Goal: Navigation & Orientation: Find specific page/section

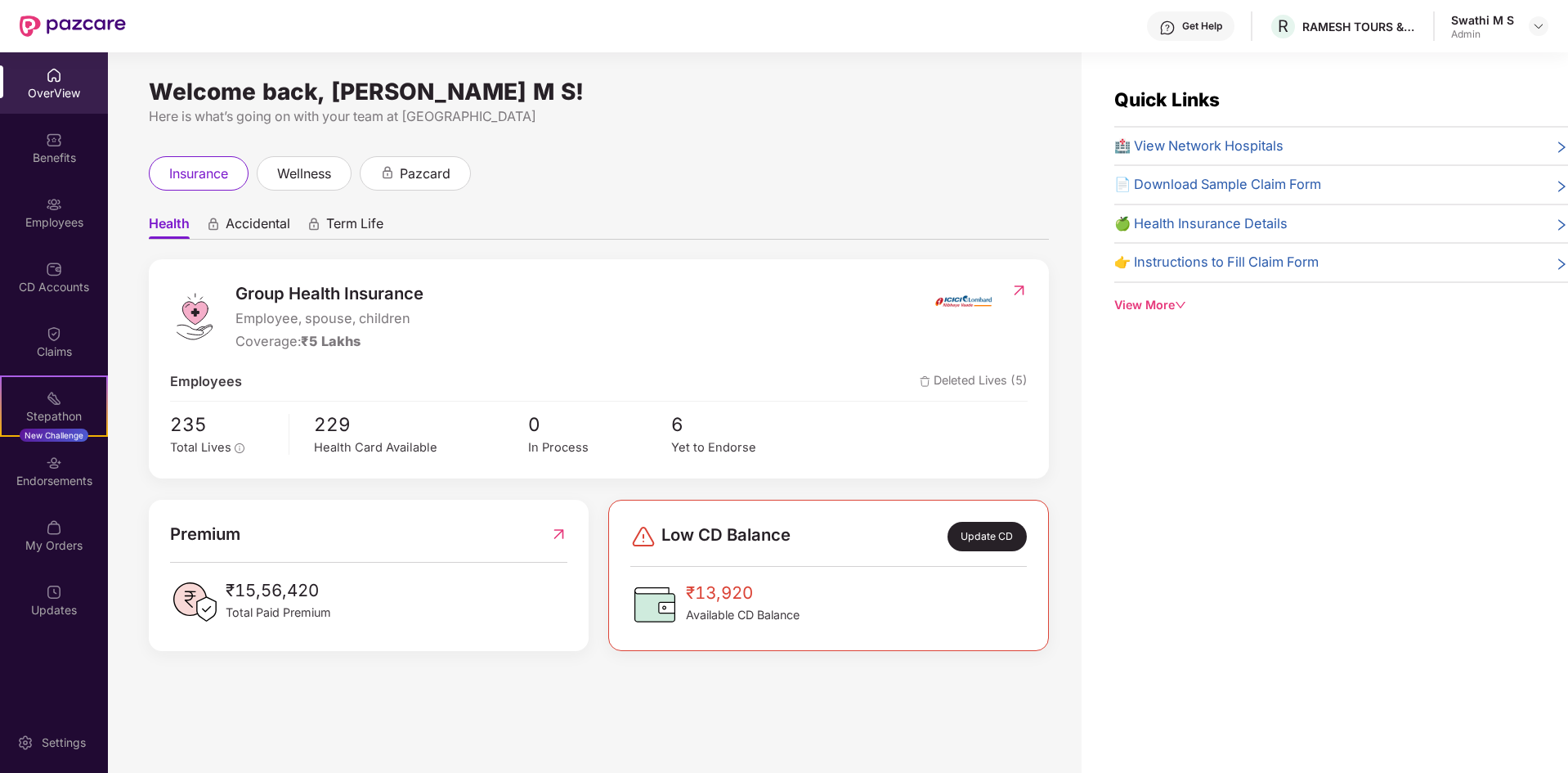
click at [50, 98] on div "OverView" at bounding box center [54, 94] width 108 height 16
click at [49, 149] on div "Benefits" at bounding box center [54, 157] width 108 height 16
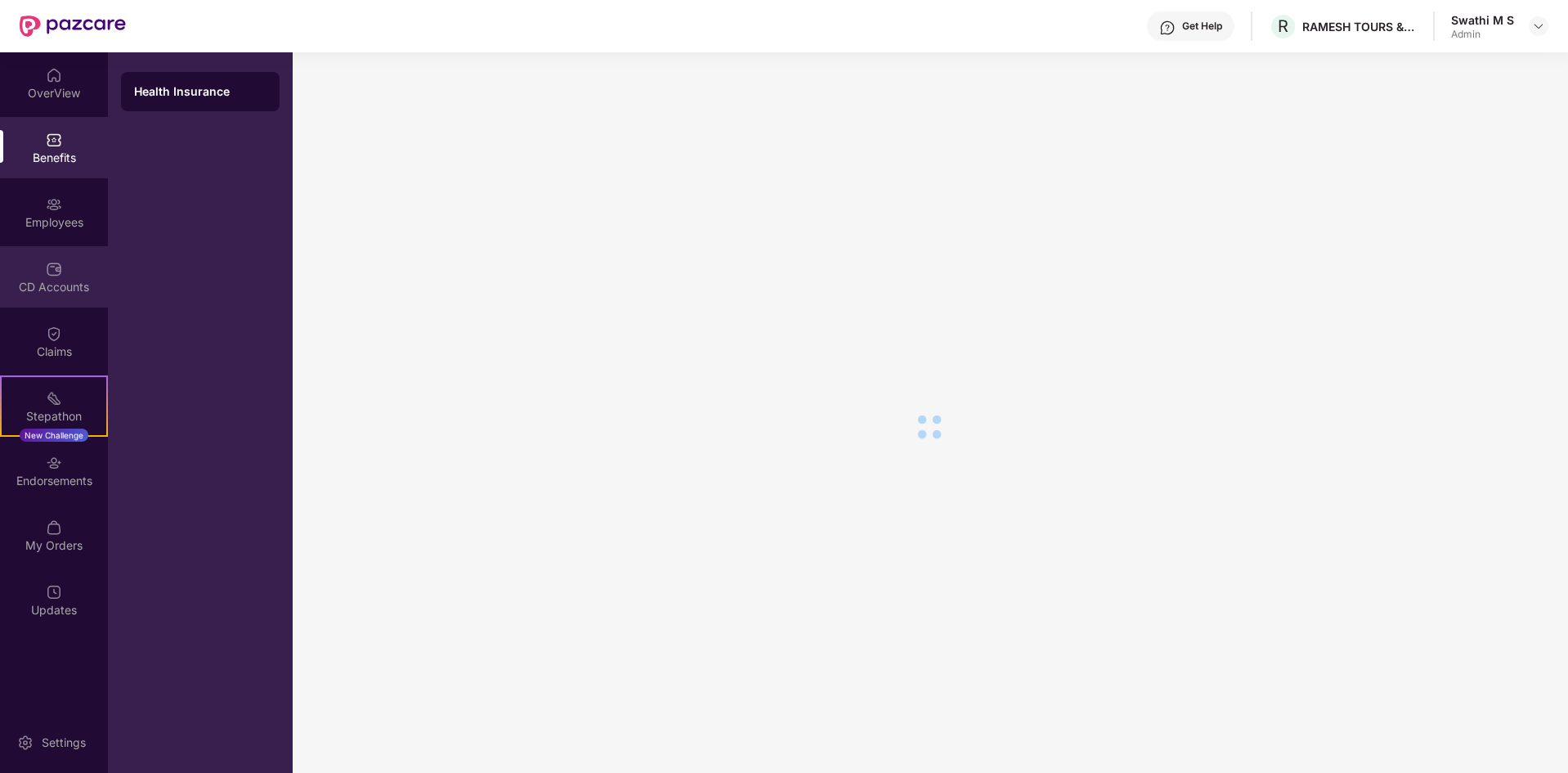
click at [55, 296] on div "CD Accounts" at bounding box center [54, 278] width 108 height 62
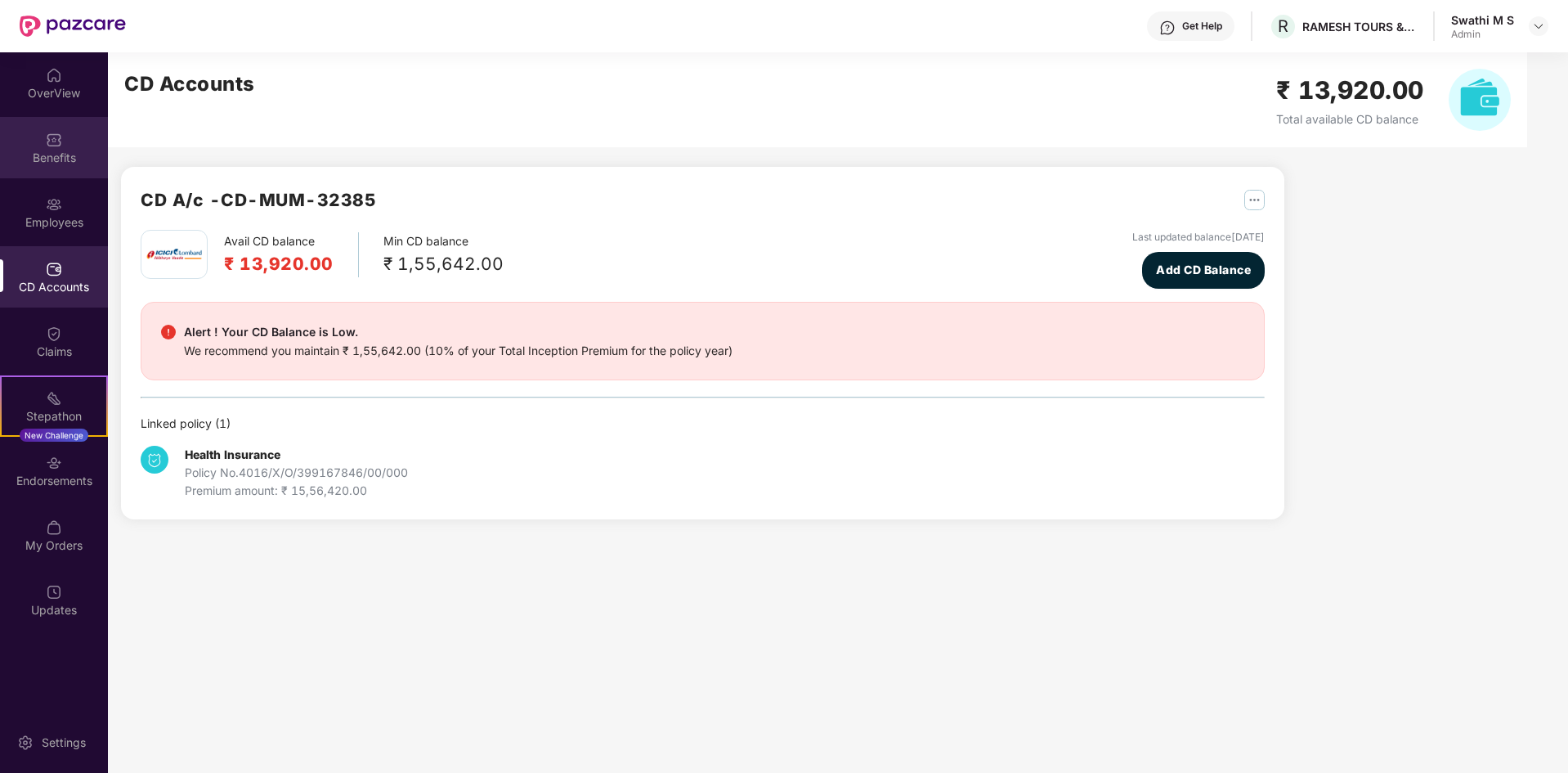
click at [49, 166] on div "Benefits" at bounding box center [54, 148] width 108 height 62
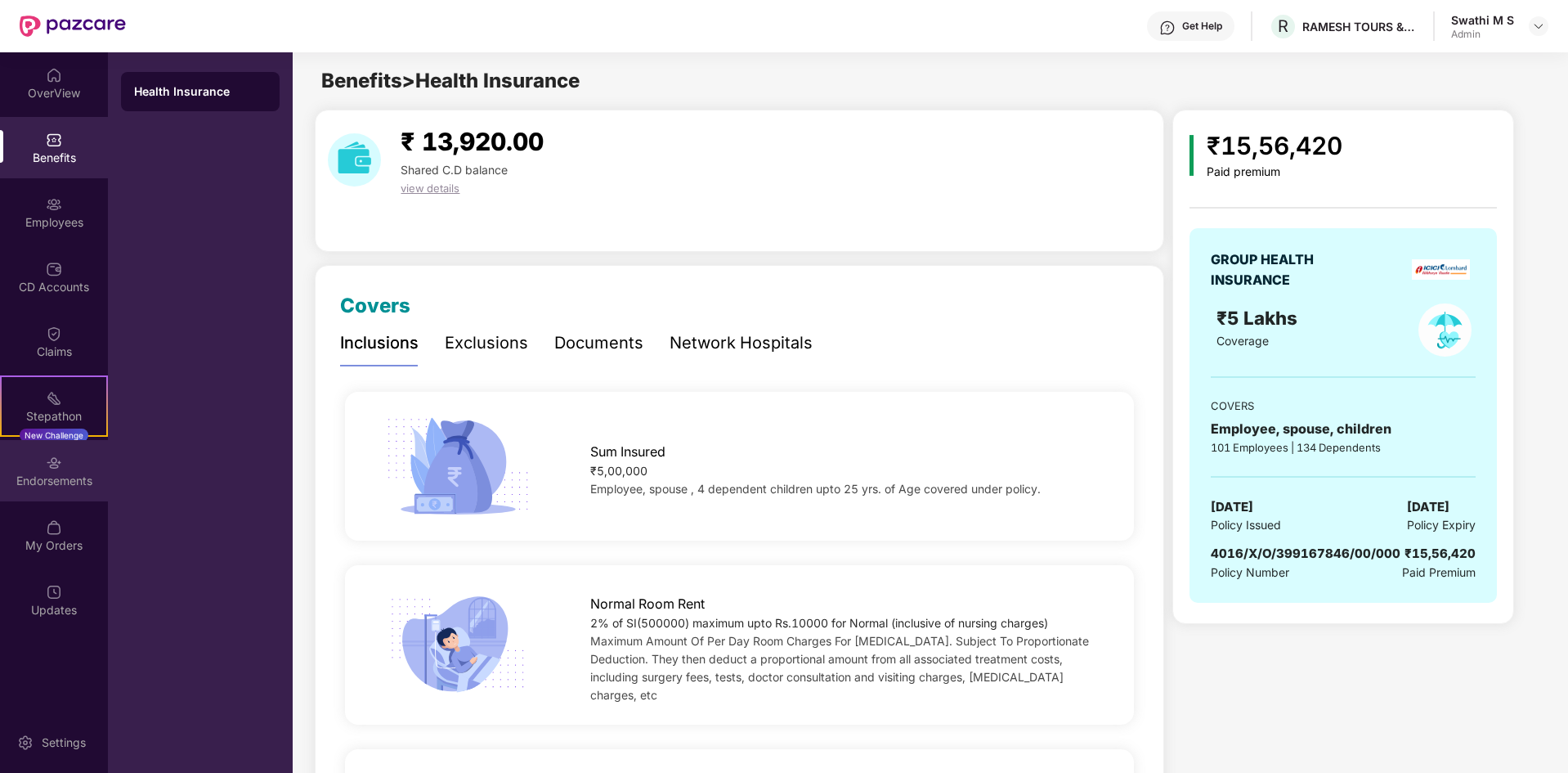
click at [46, 483] on div "Endorsements" at bounding box center [54, 481] width 108 height 16
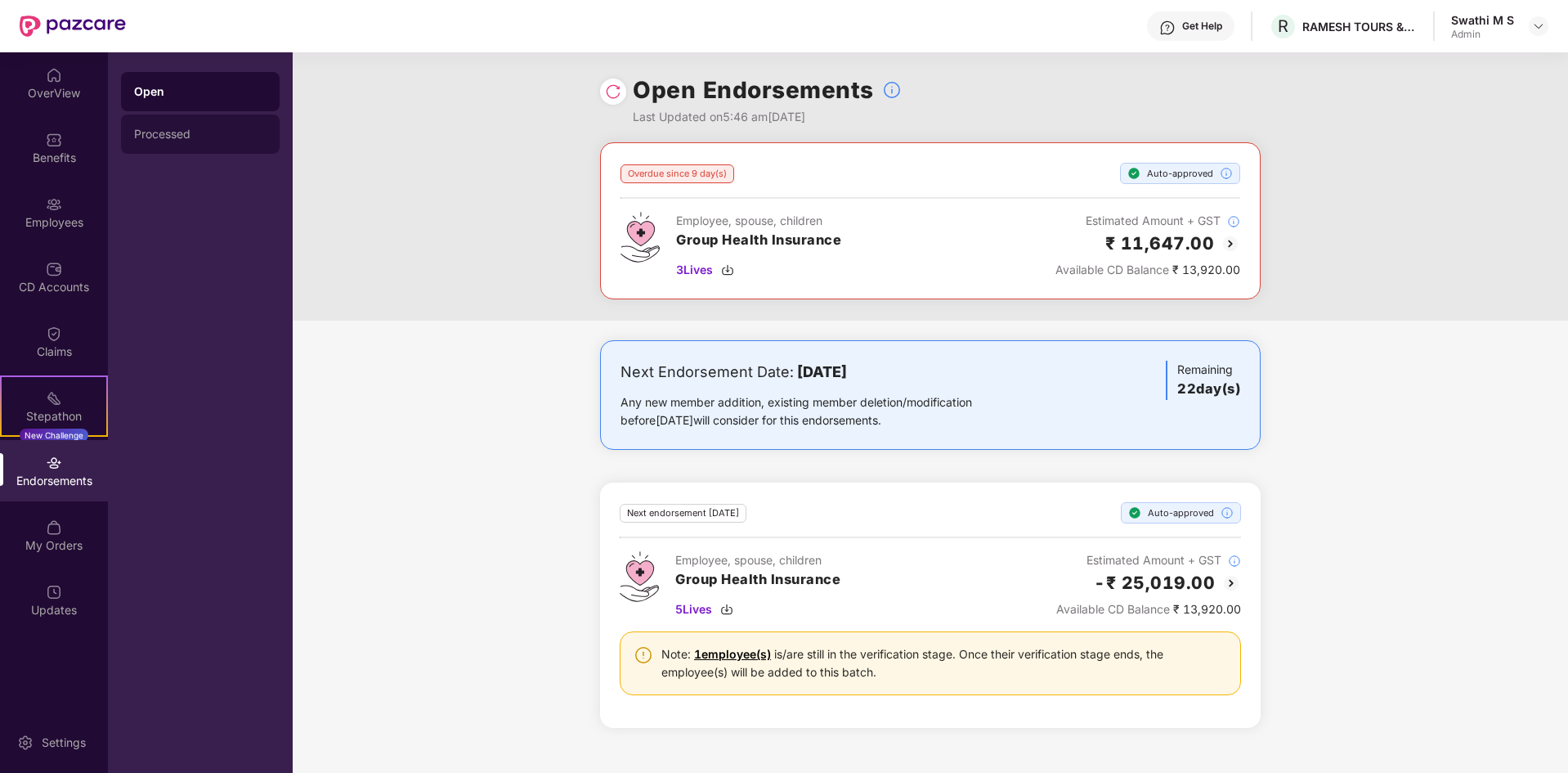
click at [202, 135] on div "Processed" at bounding box center [200, 133] width 132 height 13
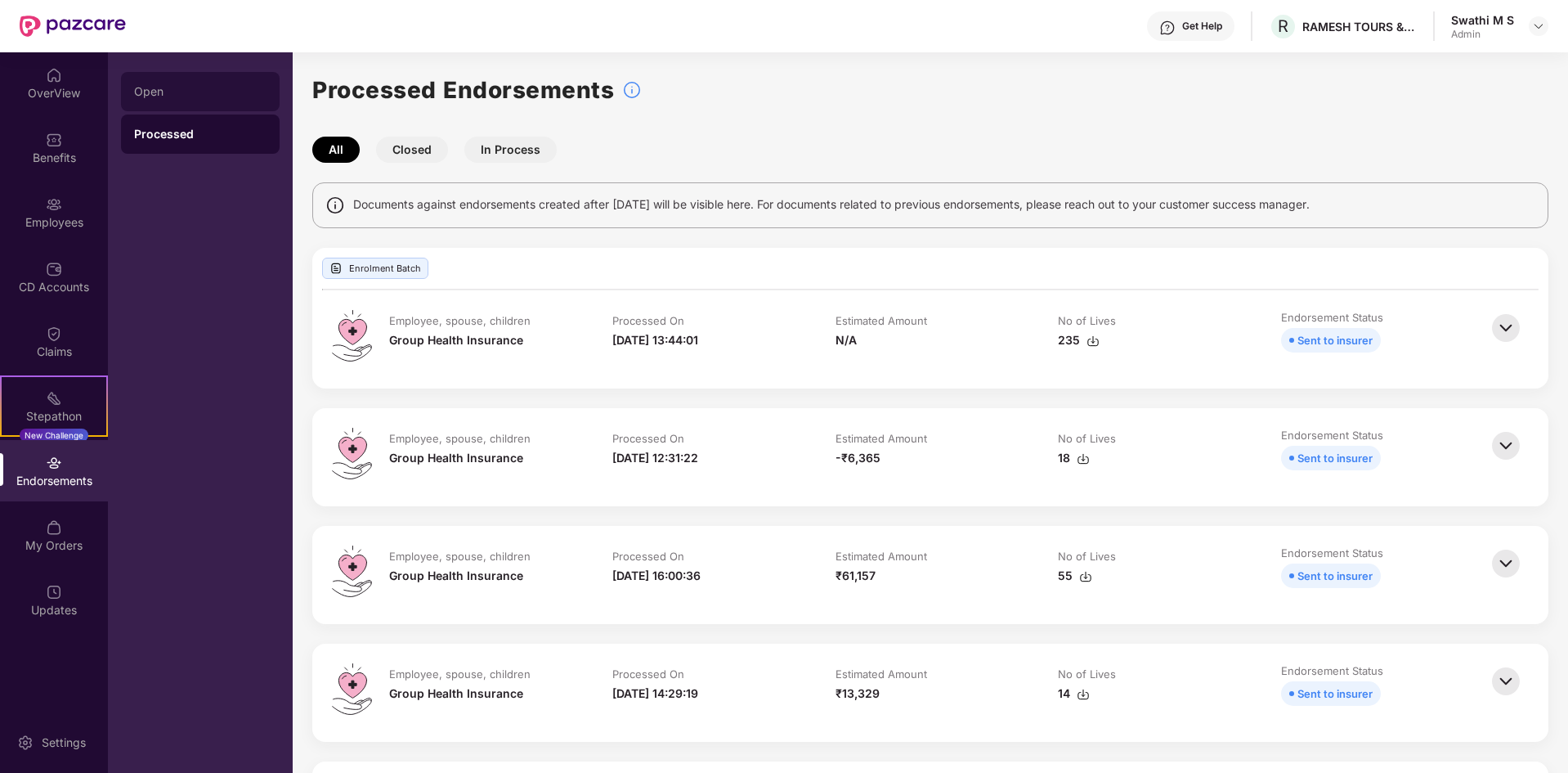
click at [196, 97] on div "Open" at bounding box center [200, 92] width 132 height 13
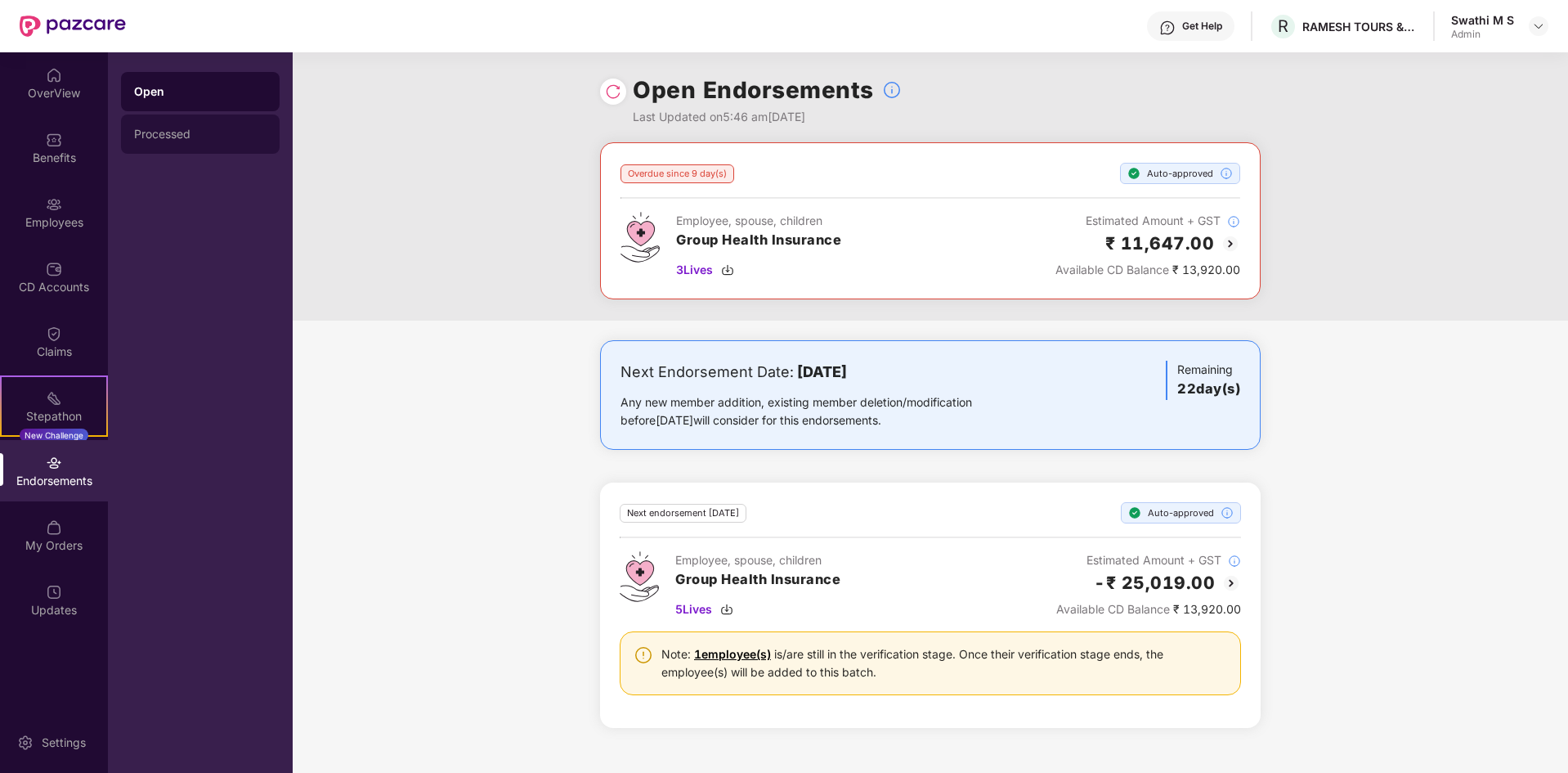
click at [197, 138] on div "Processed" at bounding box center [200, 133] width 132 height 13
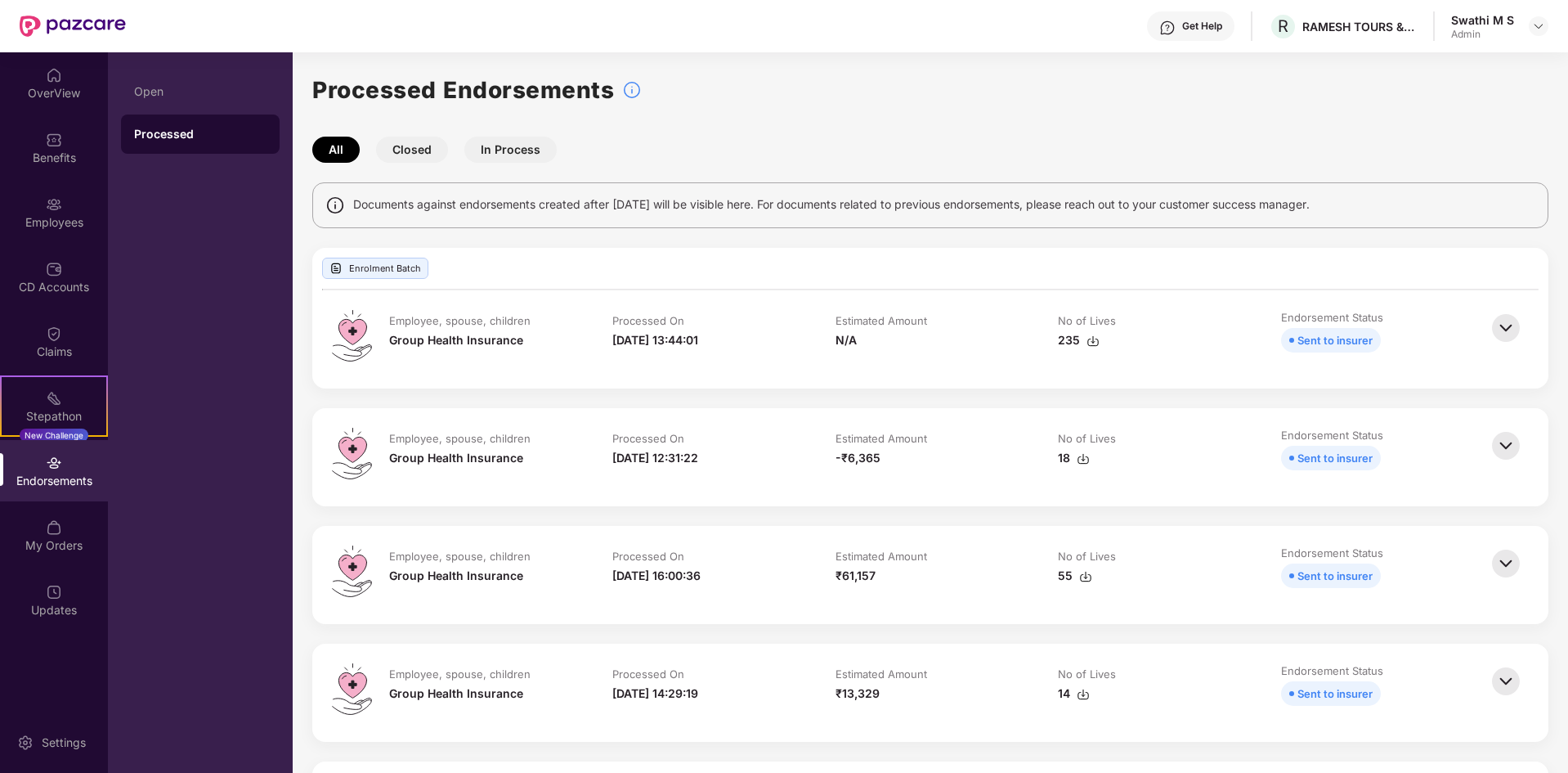
click at [403, 154] on button "Closed" at bounding box center [412, 149] width 72 height 26
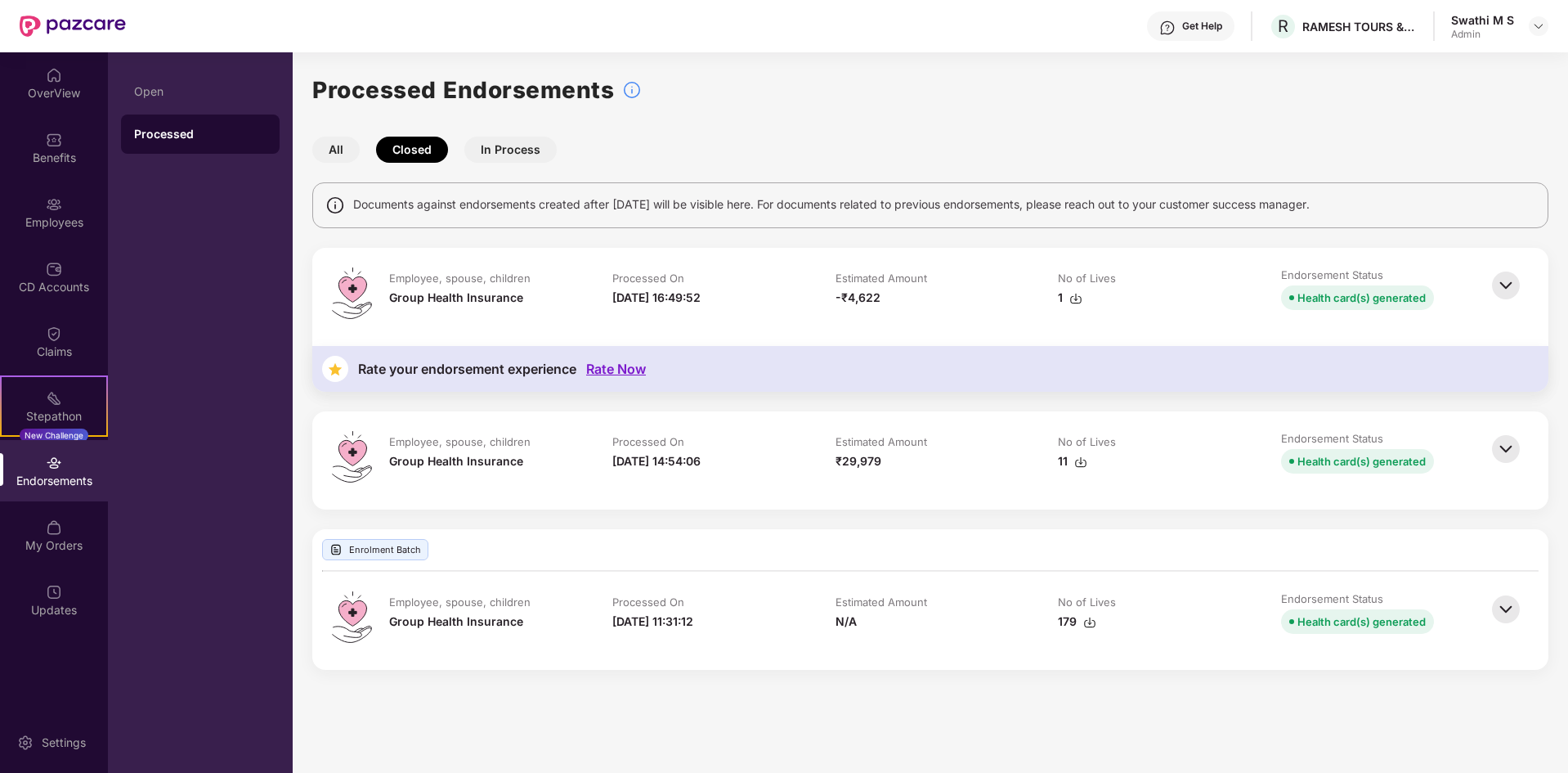
click at [541, 144] on button "In Process" at bounding box center [510, 149] width 92 height 26
